Goal: Information Seeking & Learning: Learn about a topic

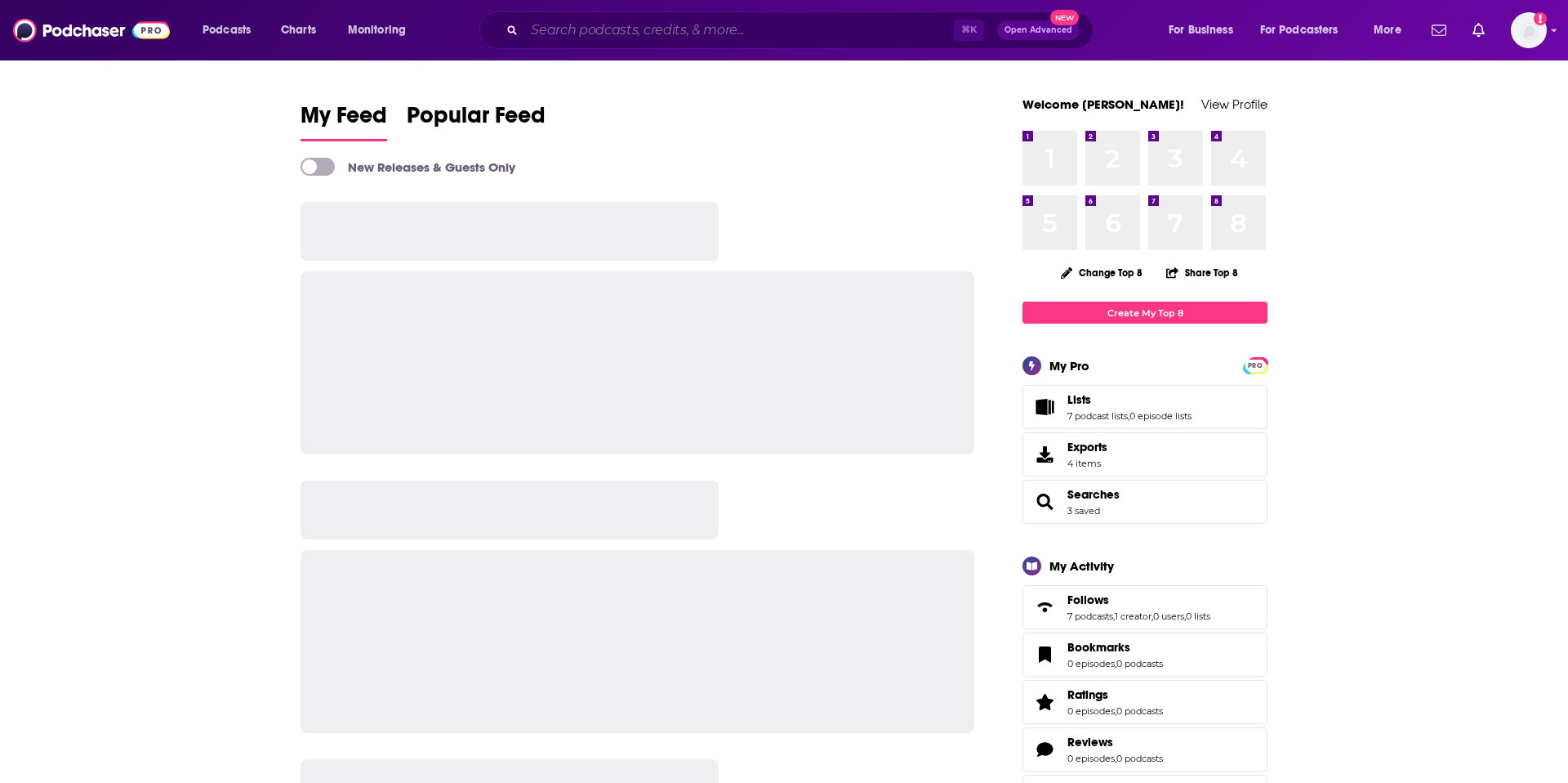
click at [589, 27] on input "Search podcasts, credits, & more..." at bounding box center [739, 30] width 429 height 26
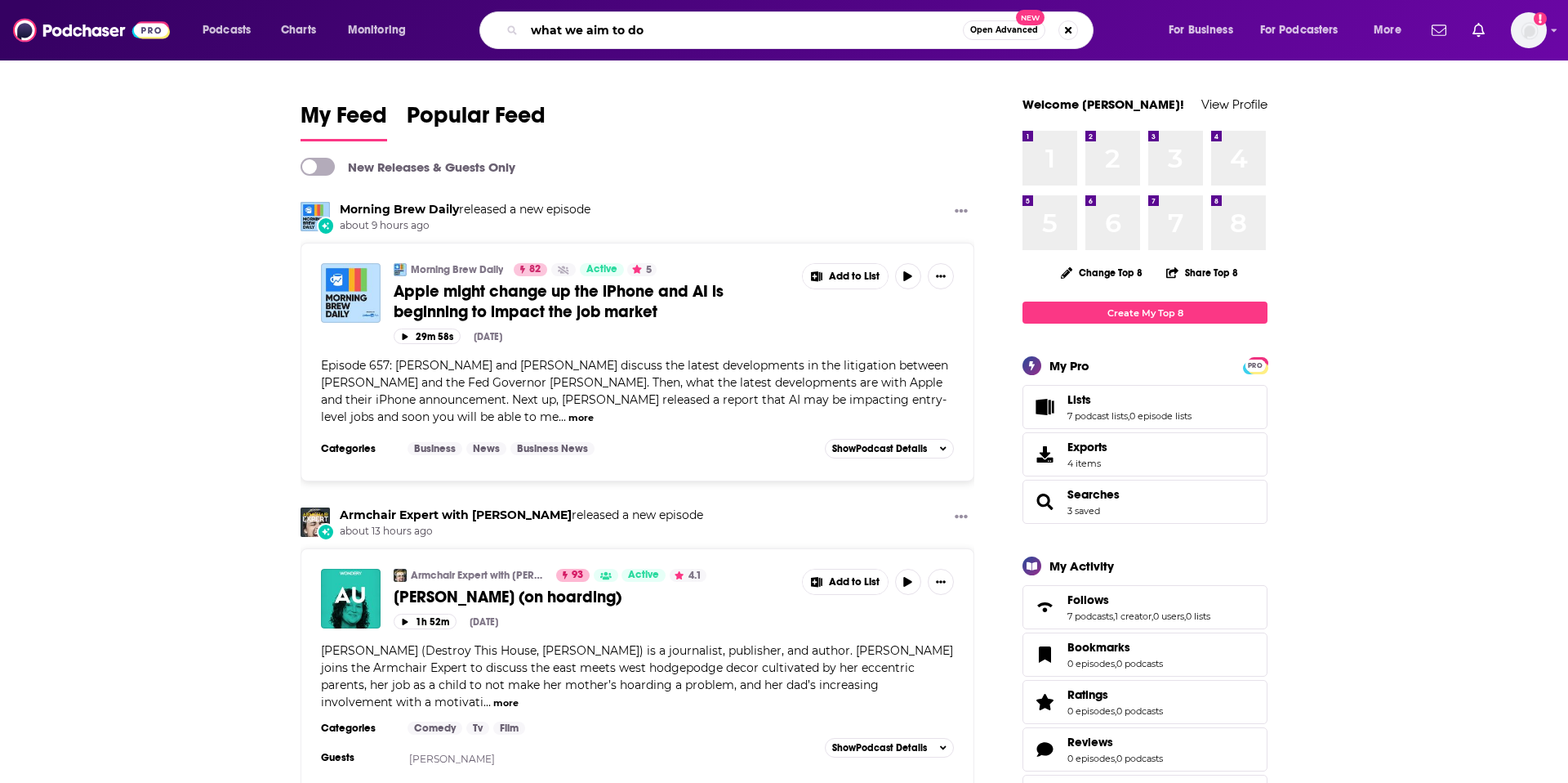
type input "what we aim to do"
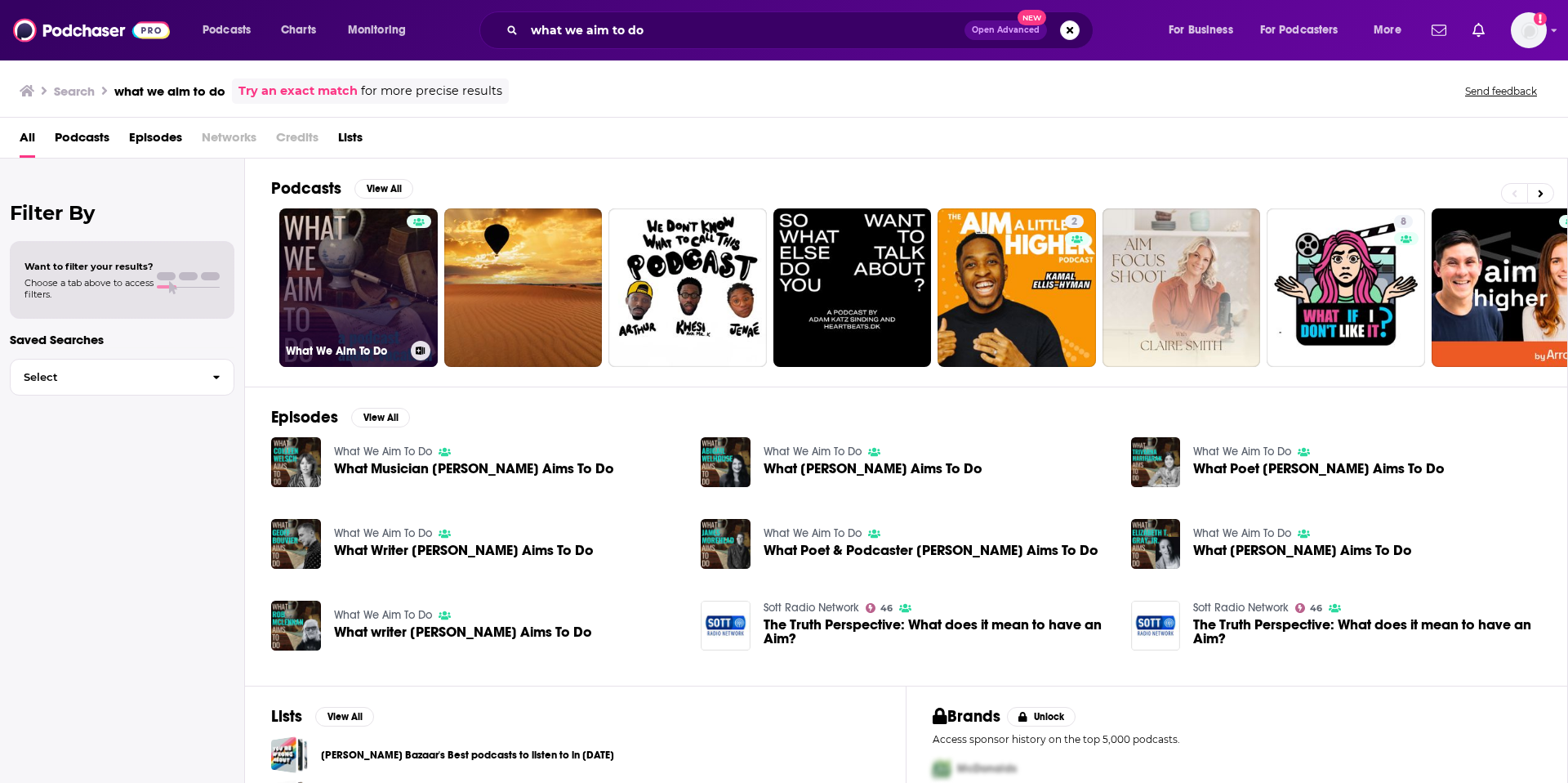
click at [378, 296] on link "What We Aim To Do" at bounding box center [358, 287] width 158 height 158
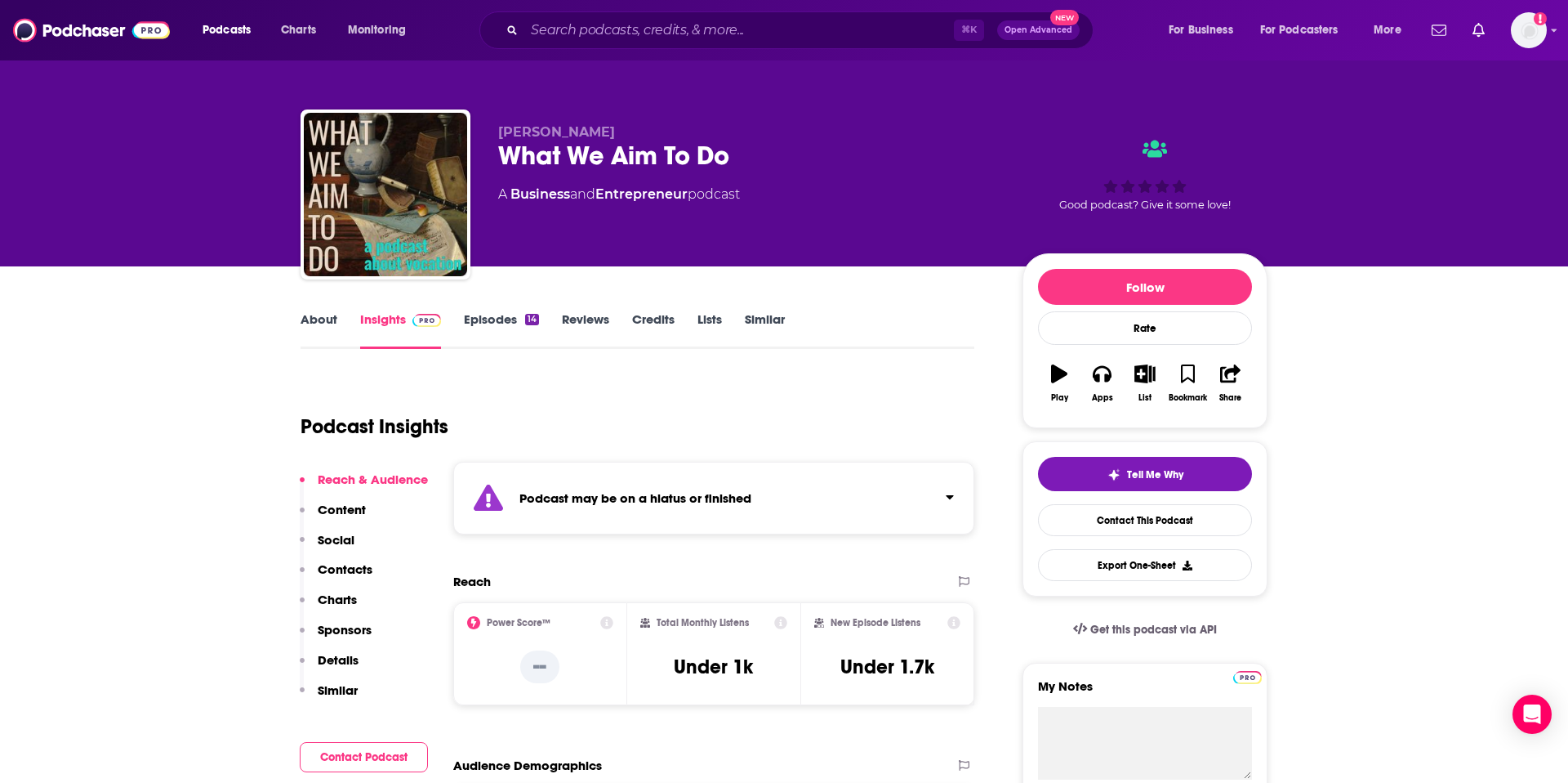
click at [324, 318] on link "About" at bounding box center [318, 330] width 36 height 37
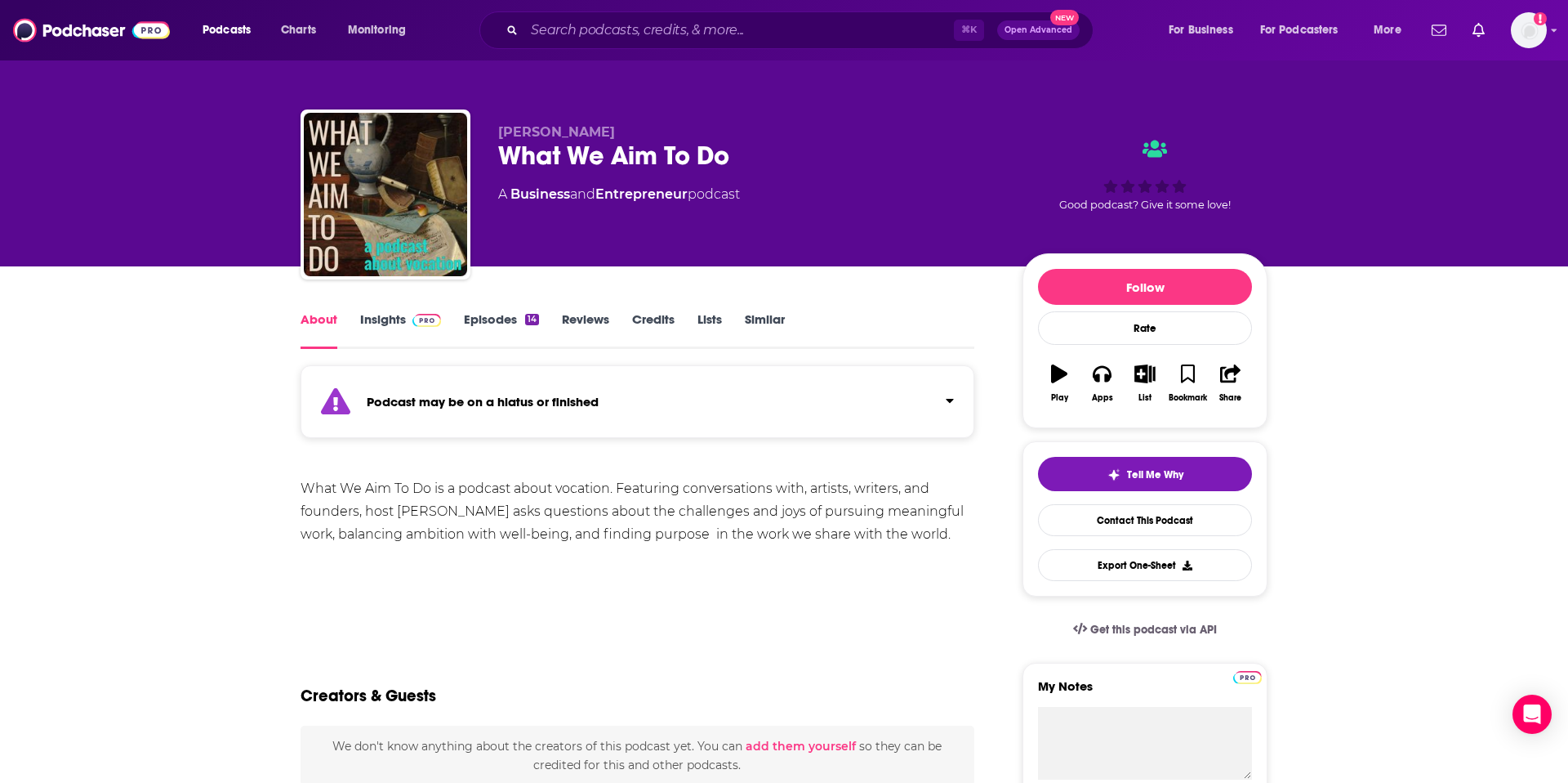
click at [484, 318] on link "Episodes 14" at bounding box center [501, 330] width 75 height 37
